Goal: Navigation & Orientation: Find specific page/section

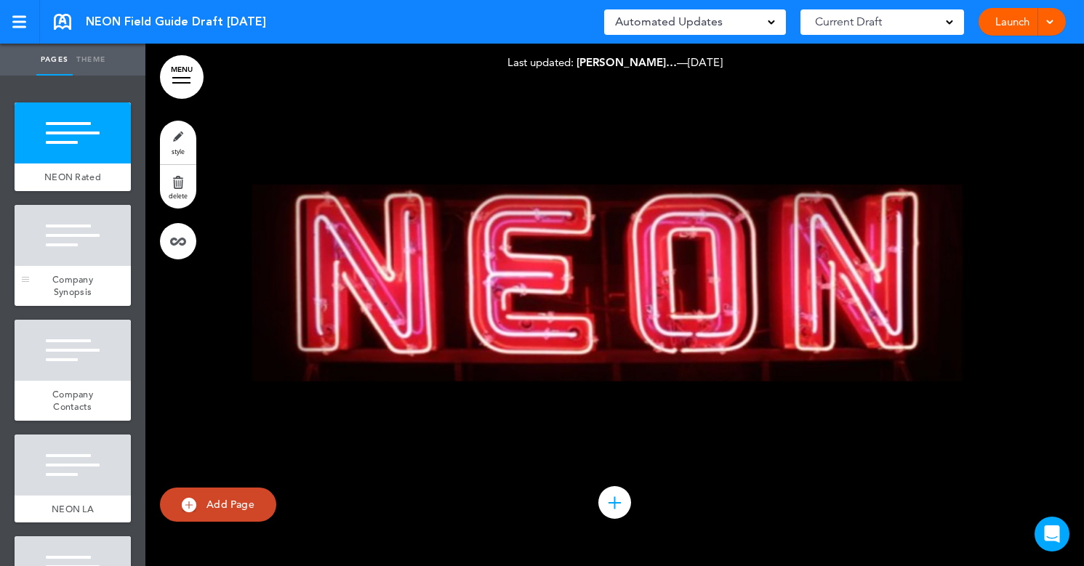
click at [111, 270] on div "Company Synopsis" at bounding box center [73, 286] width 116 height 40
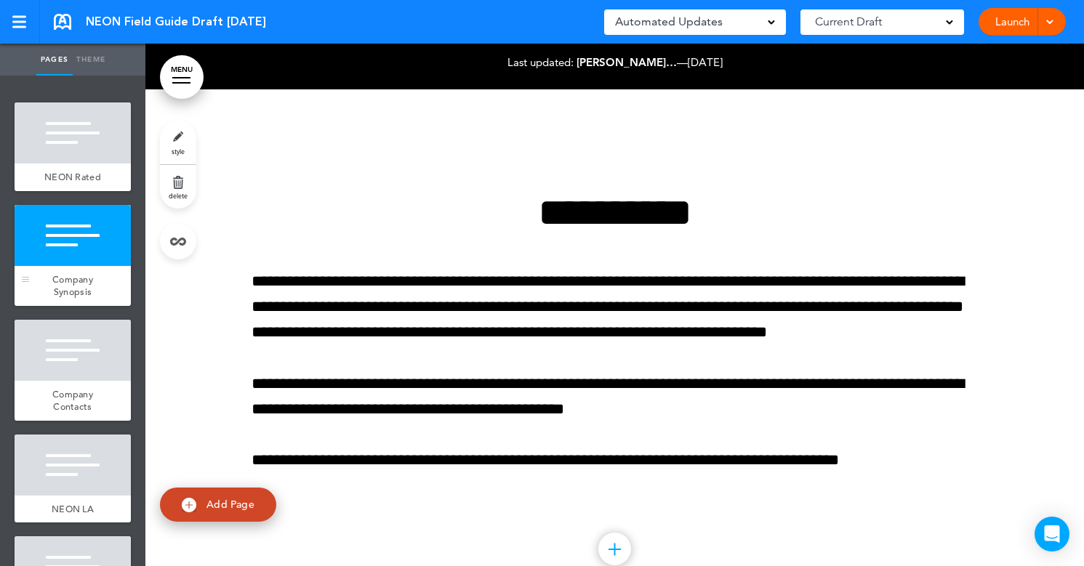
scroll to position [523, 0]
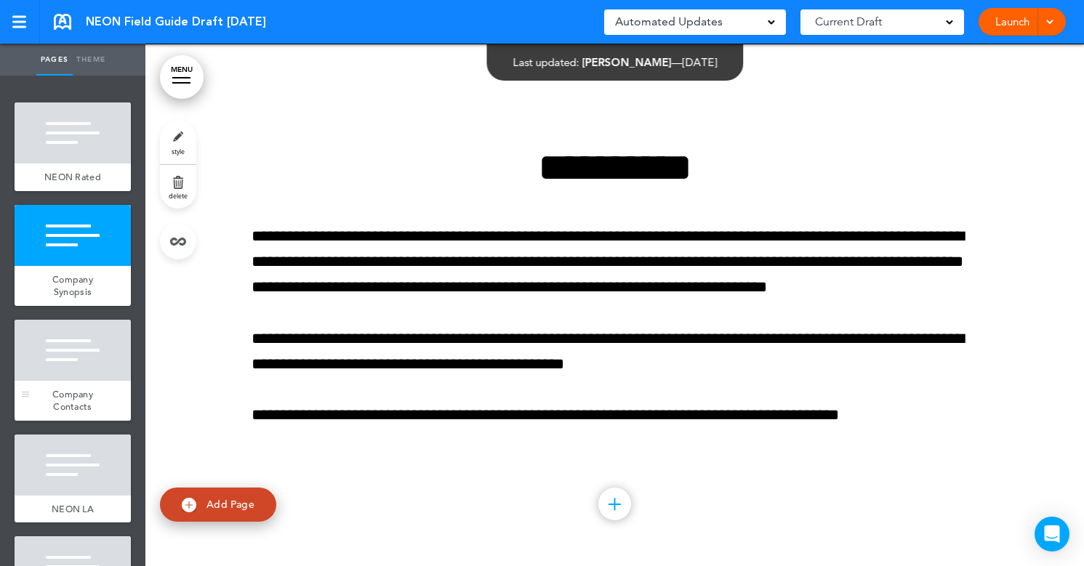
click at [86, 351] on div at bounding box center [73, 350] width 116 height 61
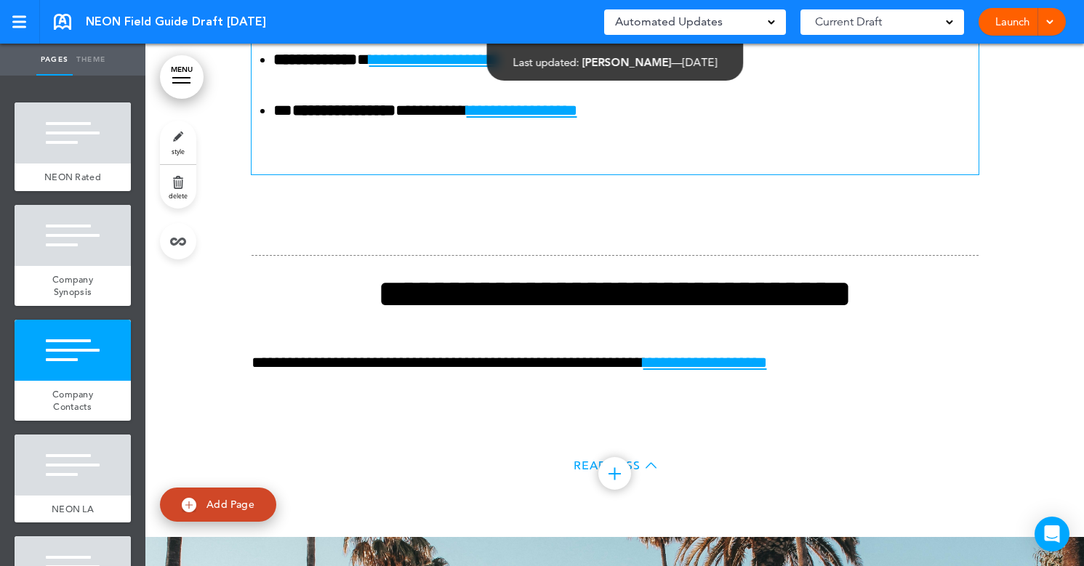
scroll to position [1321, 0]
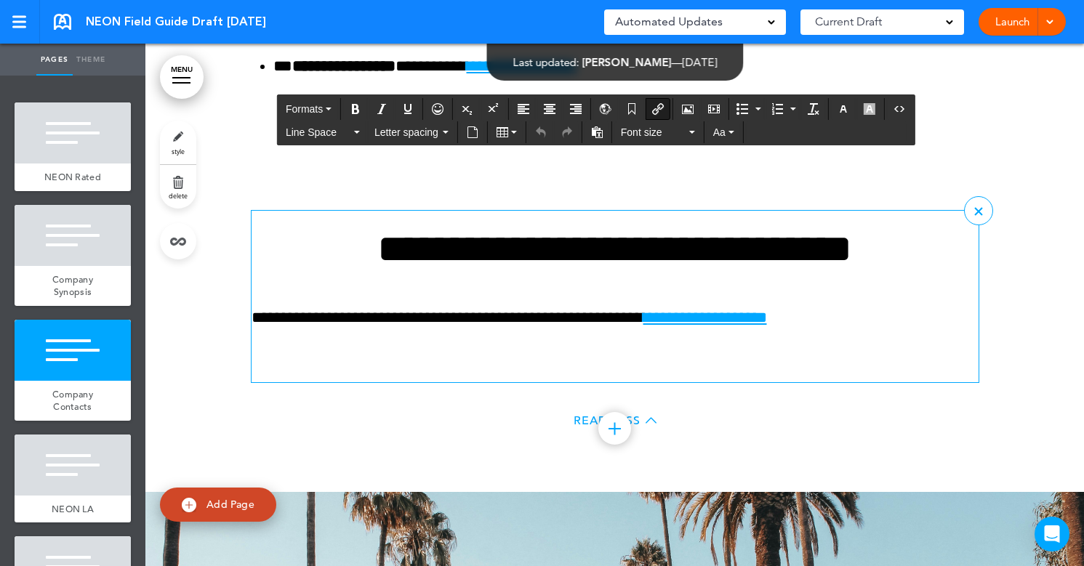
click at [862, 315] on p "**********" at bounding box center [615, 317] width 727 height 25
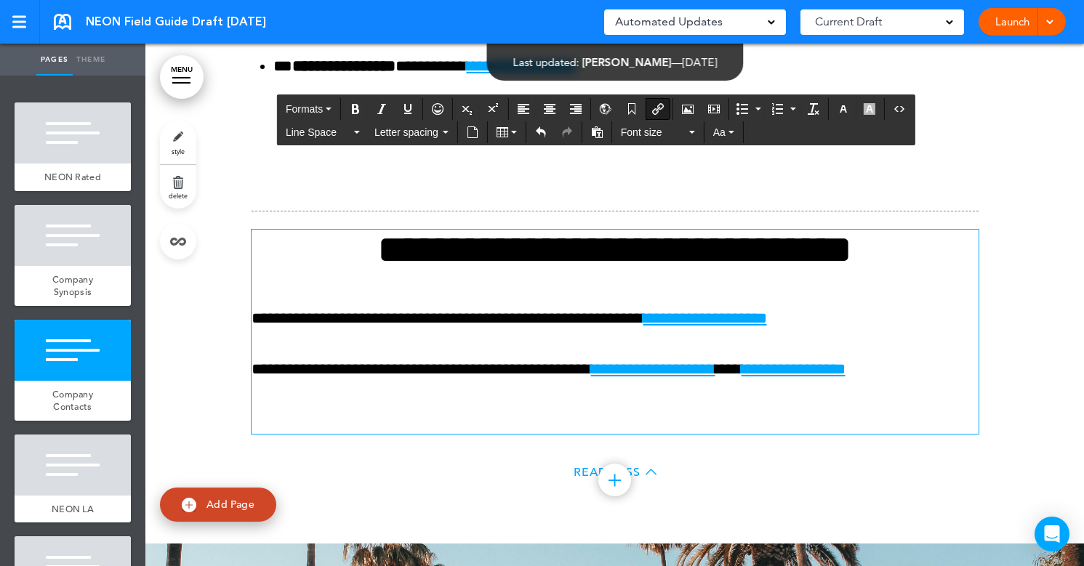
scroll to position [1322, 0]
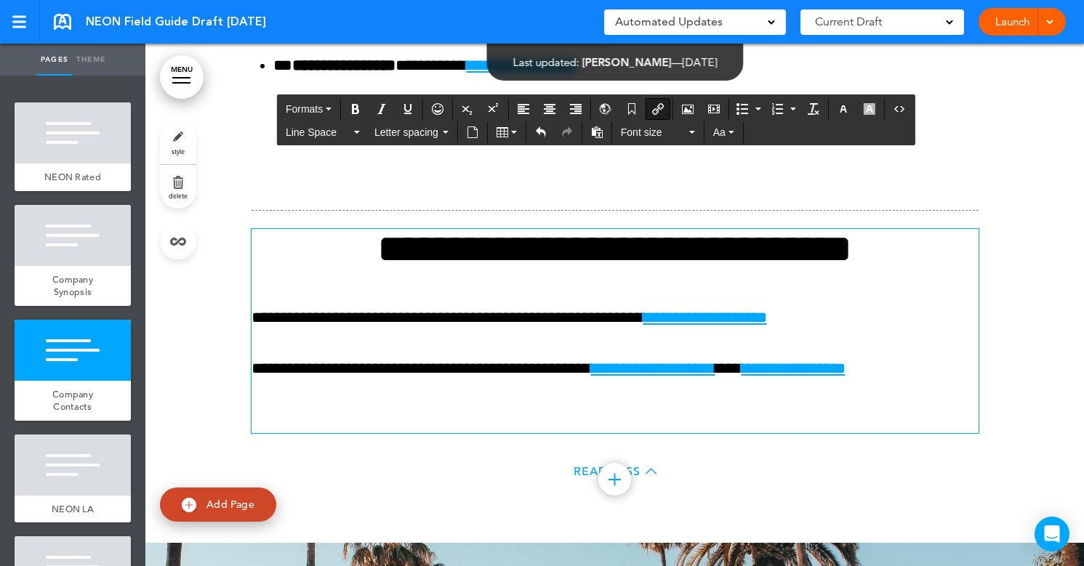
click at [1022, 356] on div at bounding box center [614, 156] width 939 height 774
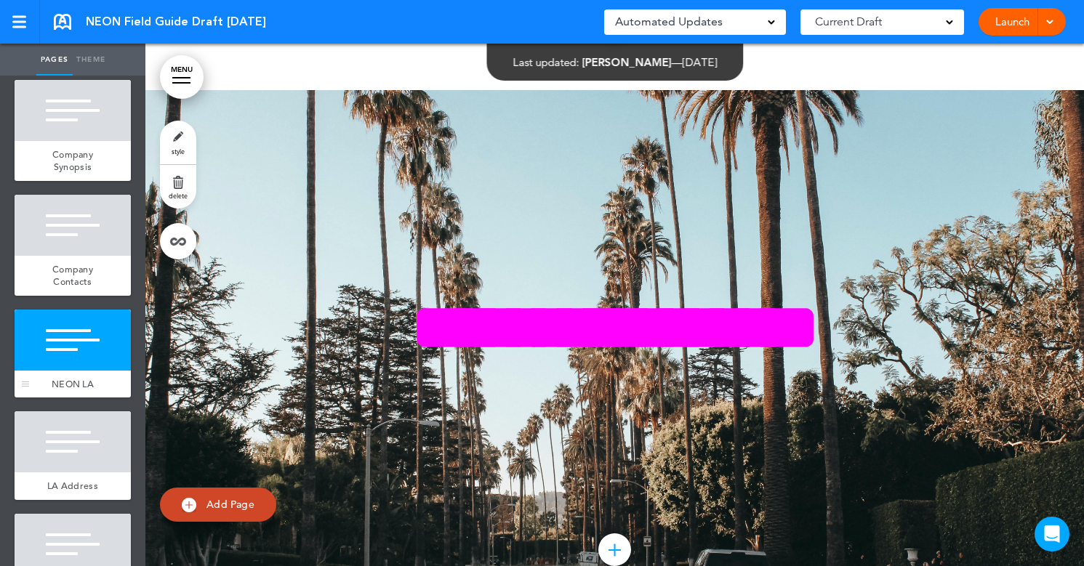
scroll to position [161, 0]
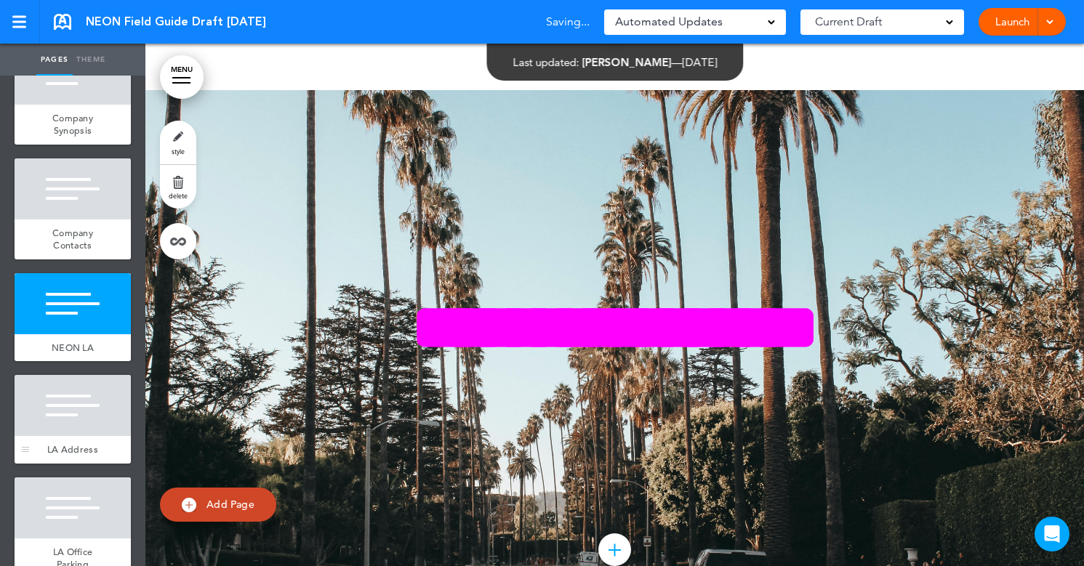
click at [99, 389] on div at bounding box center [73, 405] width 116 height 61
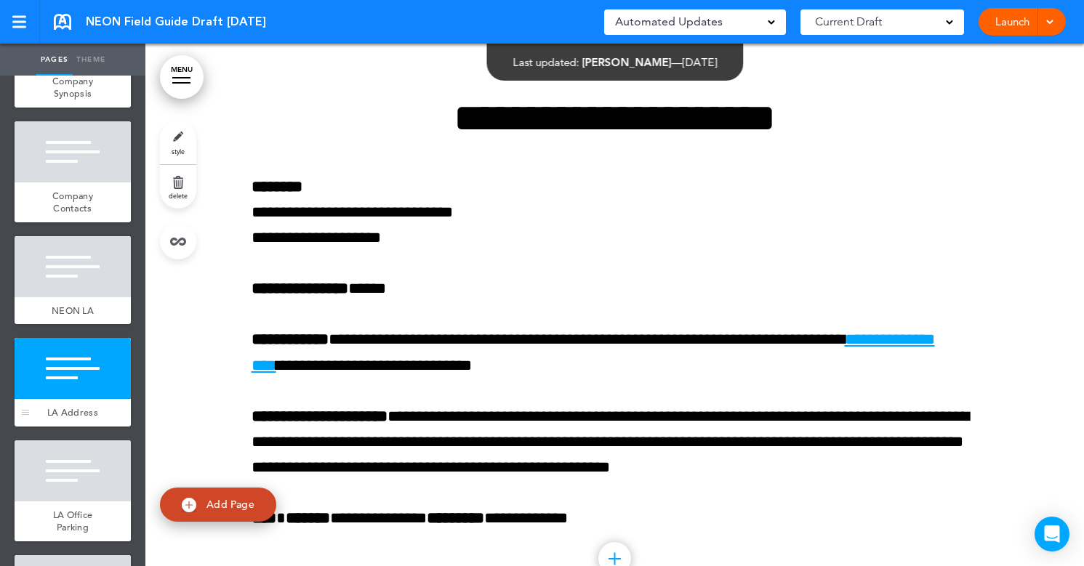
scroll to position [200, 0]
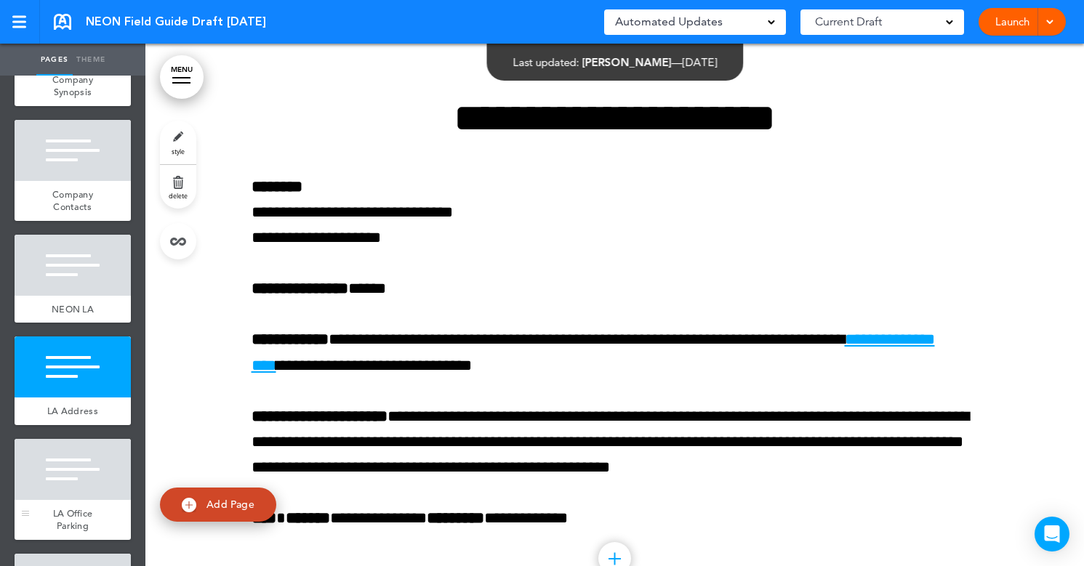
click at [93, 479] on div at bounding box center [73, 469] width 116 height 61
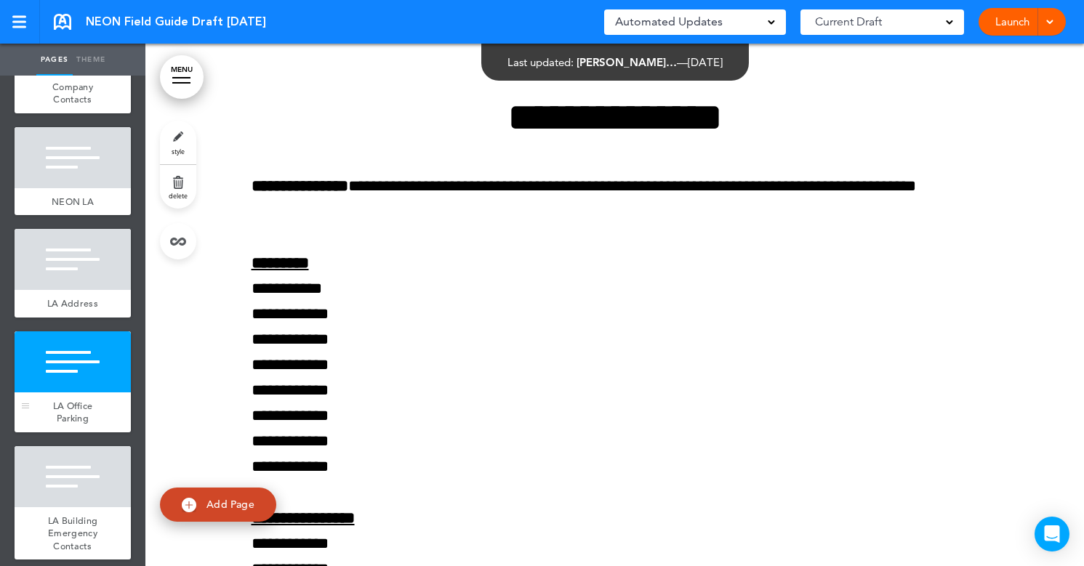
scroll to position [352, 0]
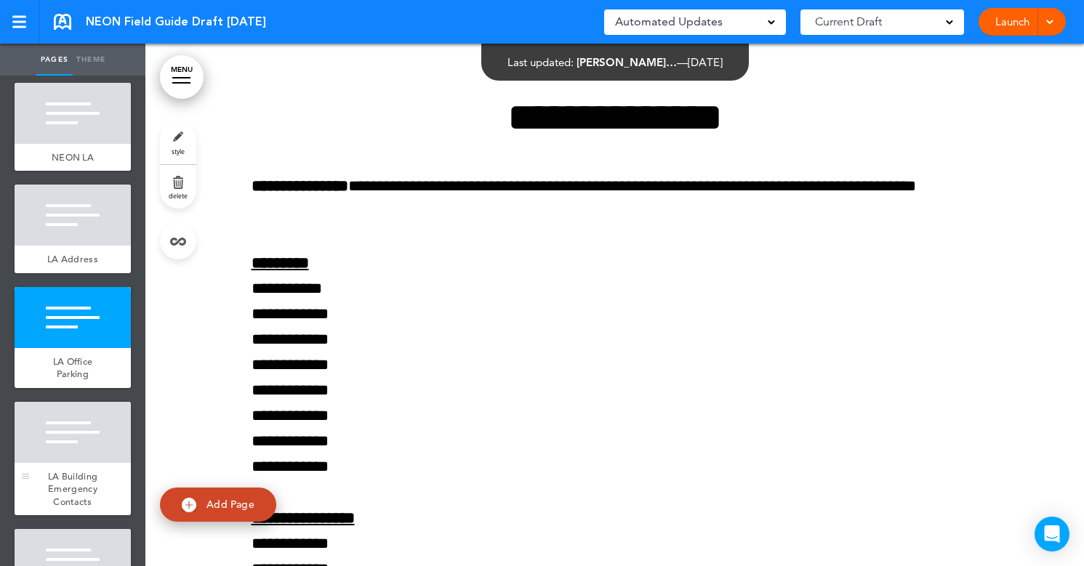
click at [97, 464] on div "LA Building Emergency Contacts" at bounding box center [73, 489] width 116 height 53
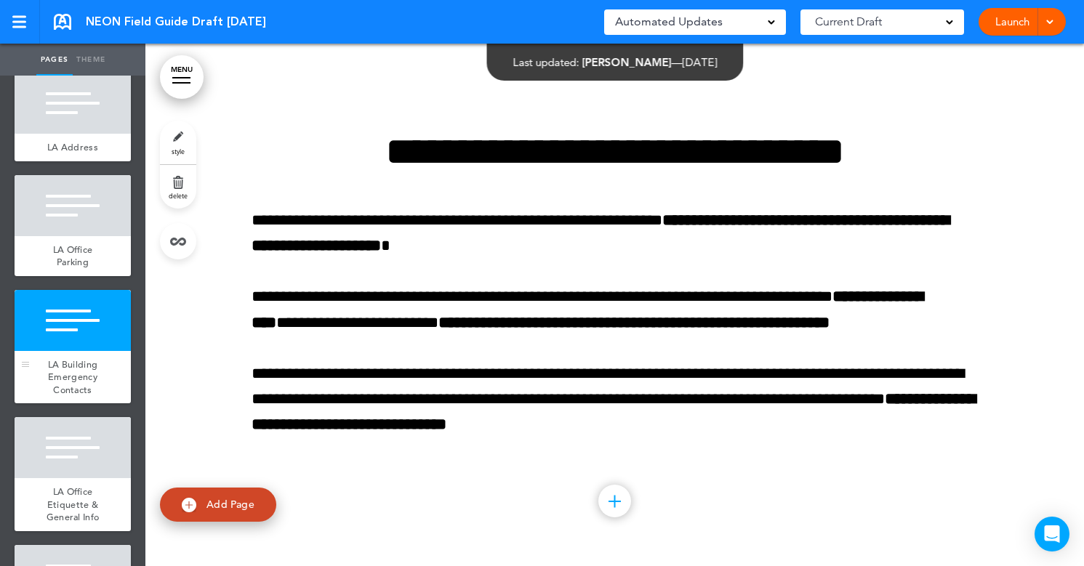
scroll to position [535, 0]
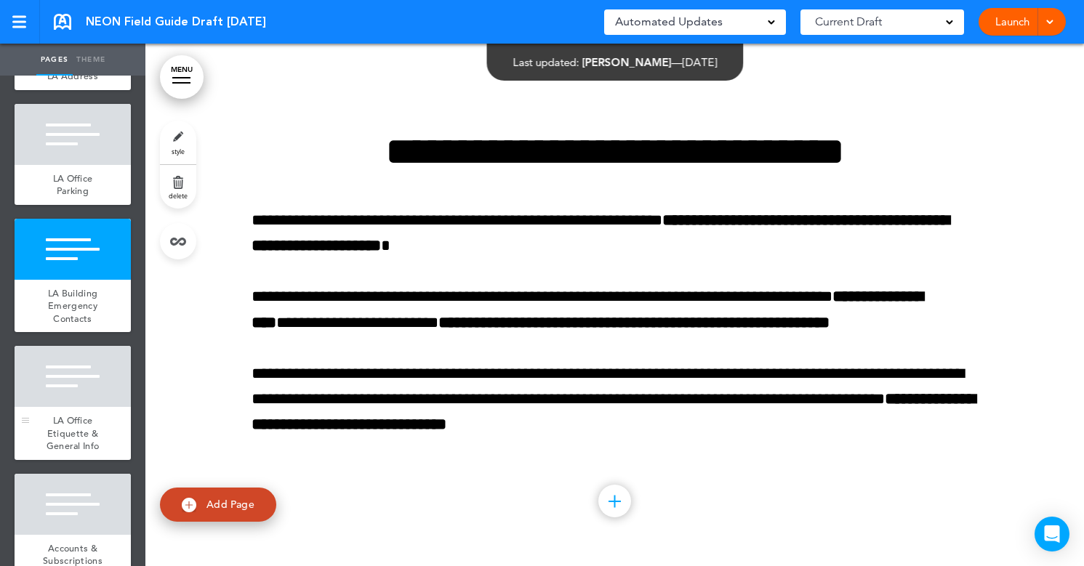
click at [102, 433] on div "LA Office Etiquette & General Info" at bounding box center [73, 433] width 116 height 53
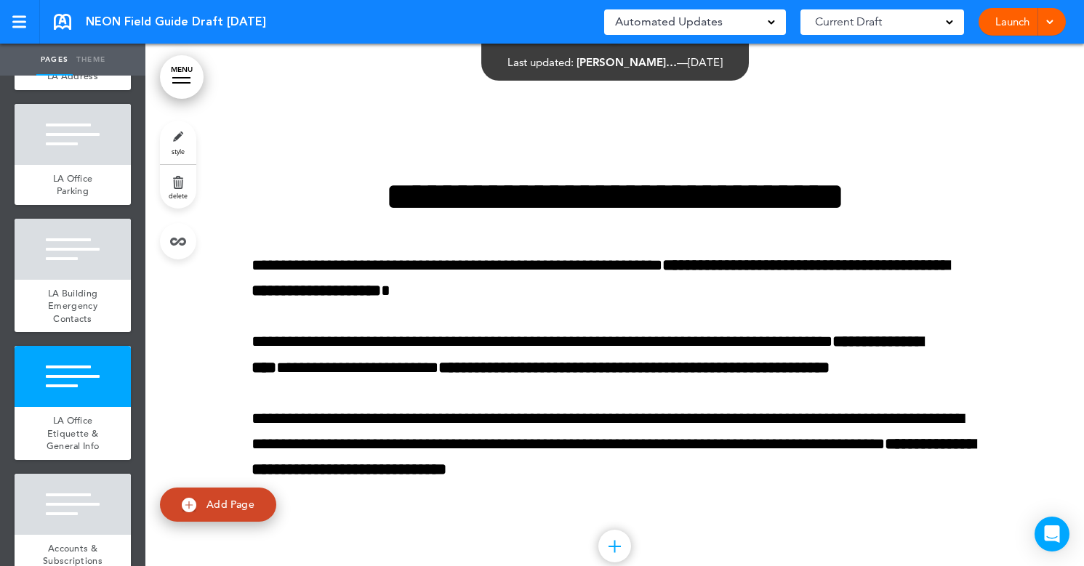
scroll to position [3766, 0]
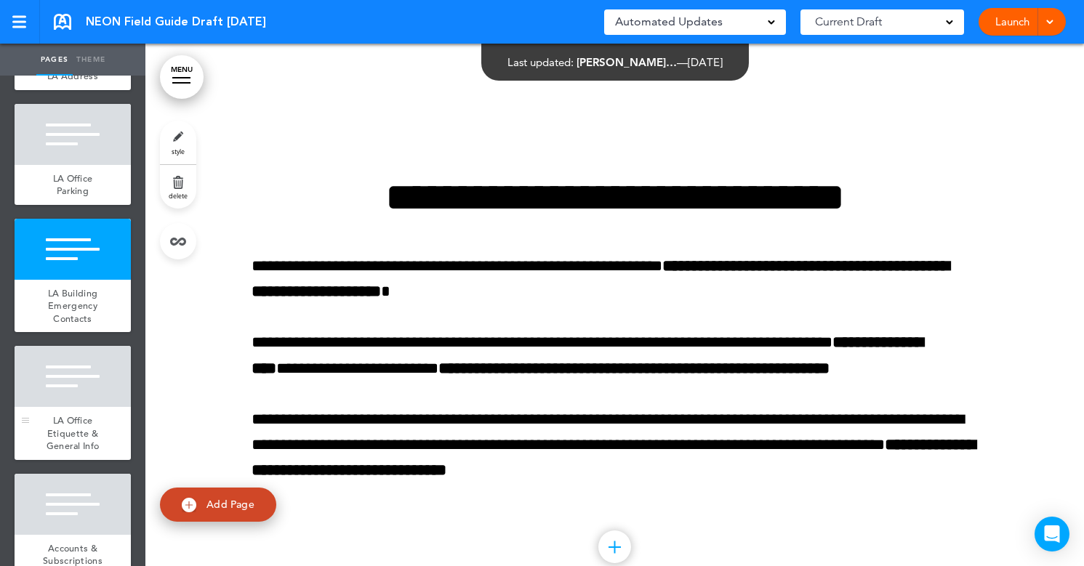
click at [60, 444] on span "LA Office Etiquette & General Info" at bounding box center [73, 433] width 53 height 38
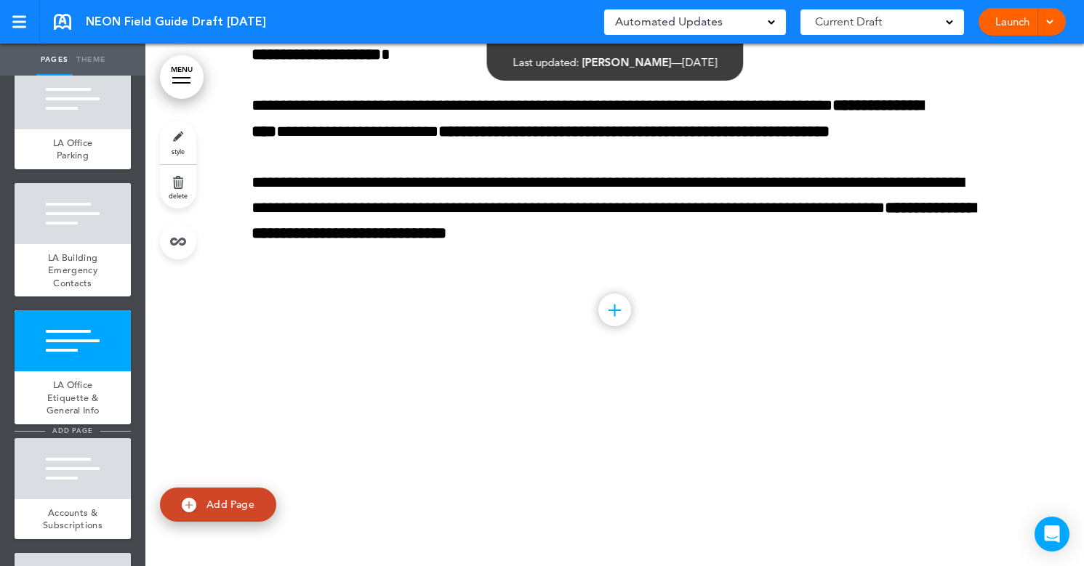
scroll to position [609, 0]
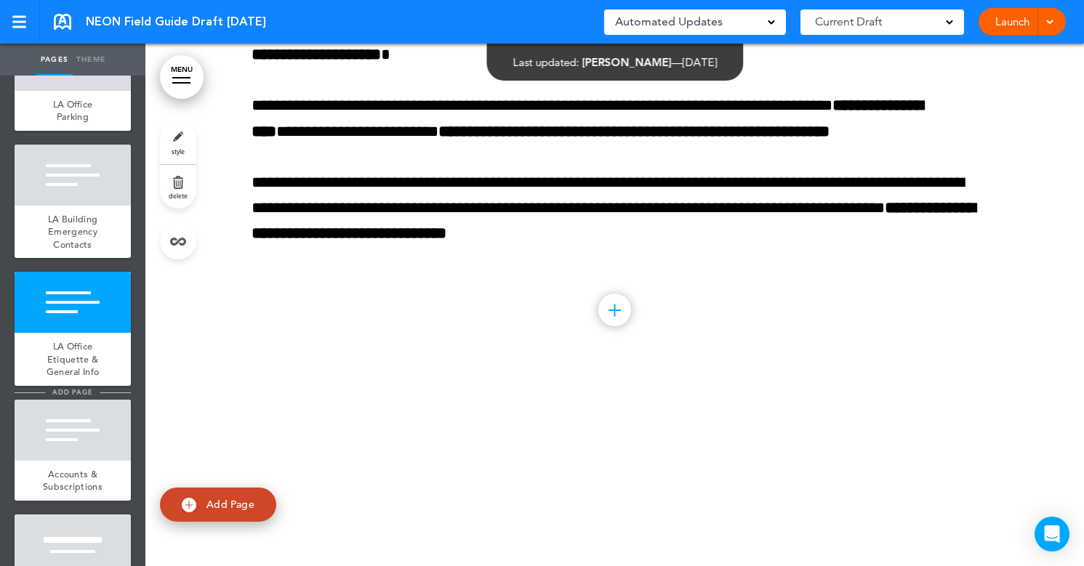
click at [95, 467] on div "Accounts & Subscriptions" at bounding box center [73, 481] width 116 height 40
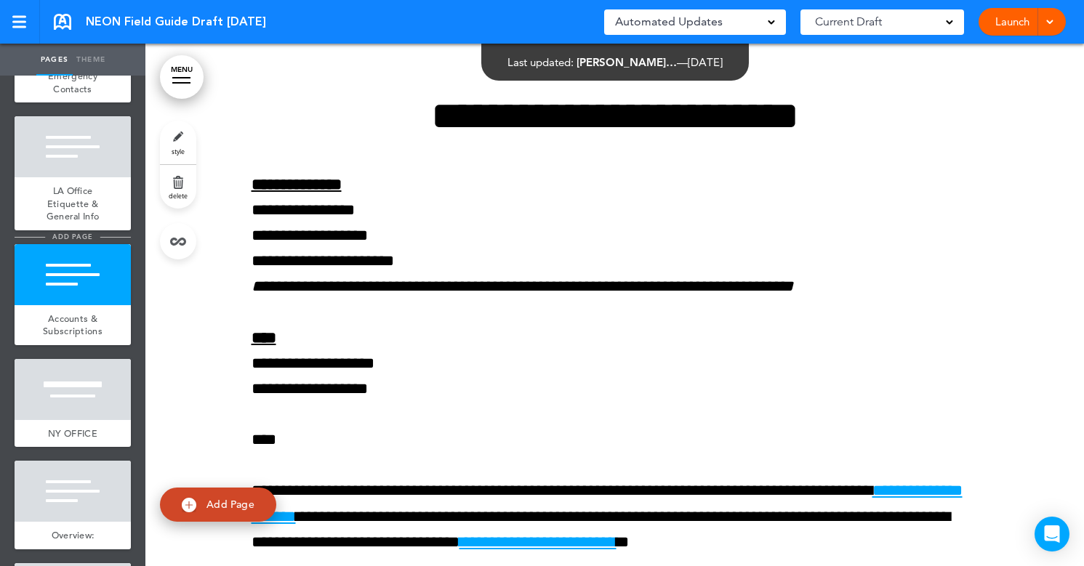
scroll to position [806, 0]
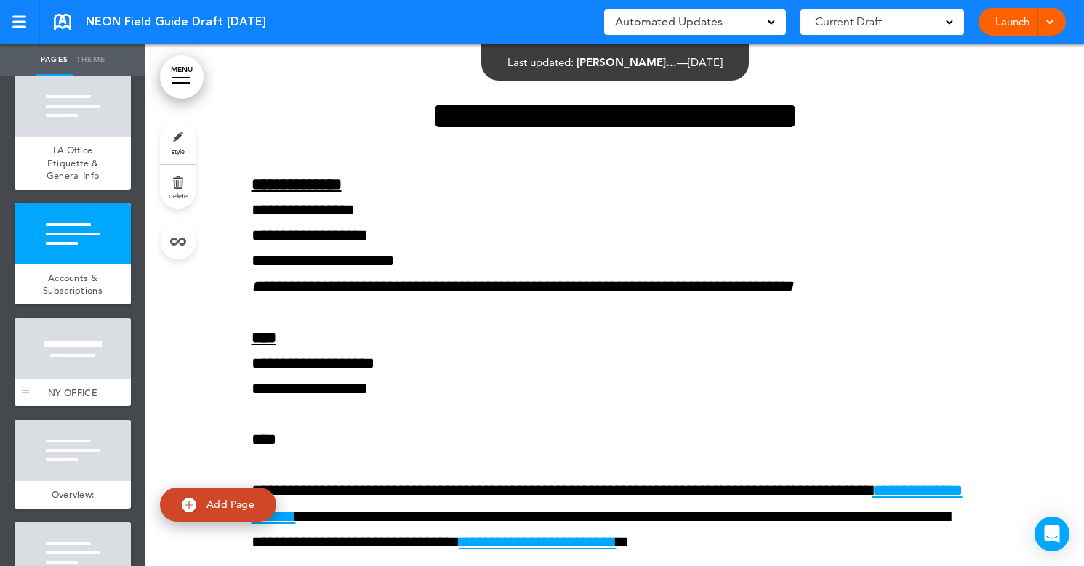
click at [125, 380] on div "NY OFFICE" at bounding box center [73, 394] width 116 height 28
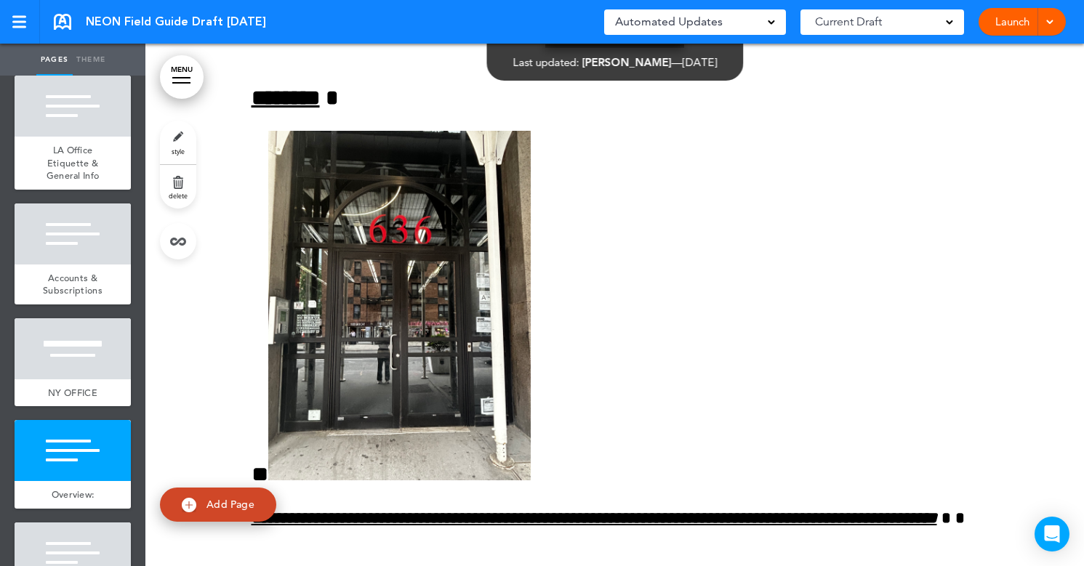
scroll to position [6745, 0]
